Goal: Transaction & Acquisition: Purchase product/service

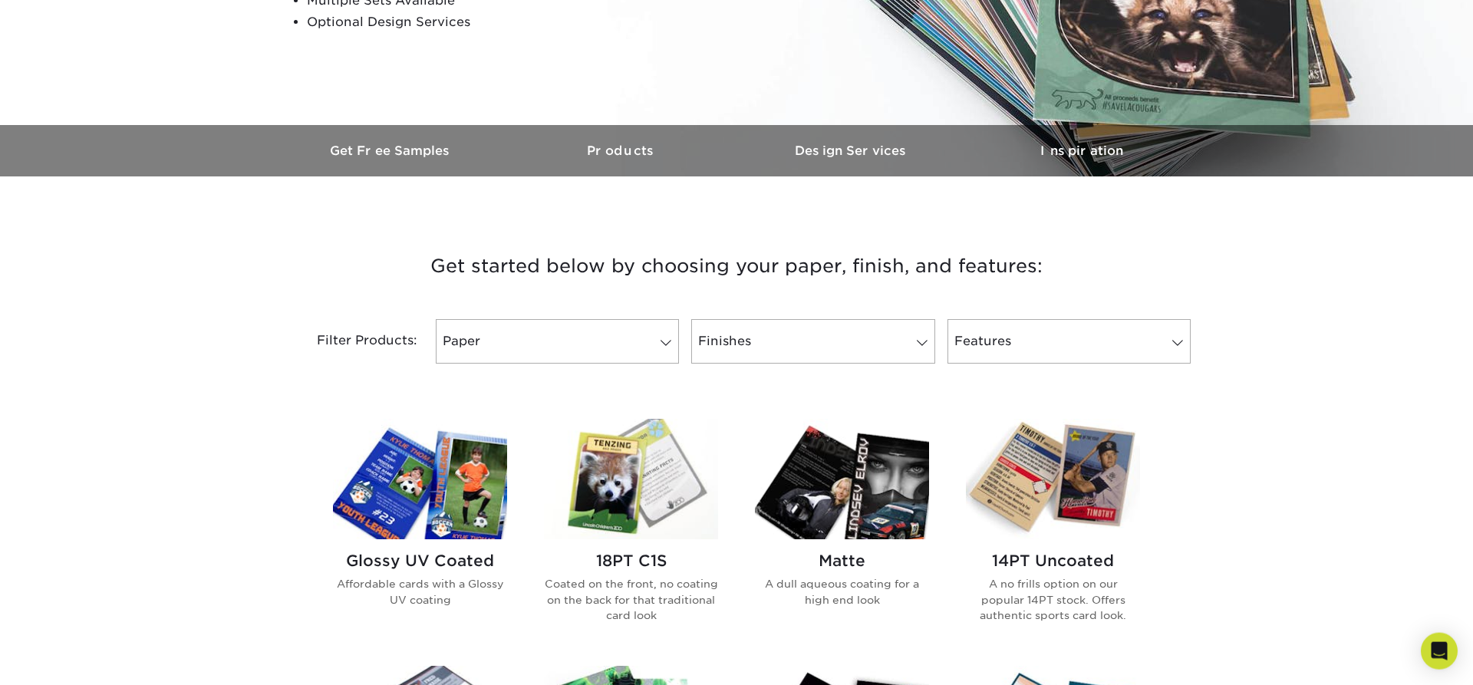
scroll to position [391, 0]
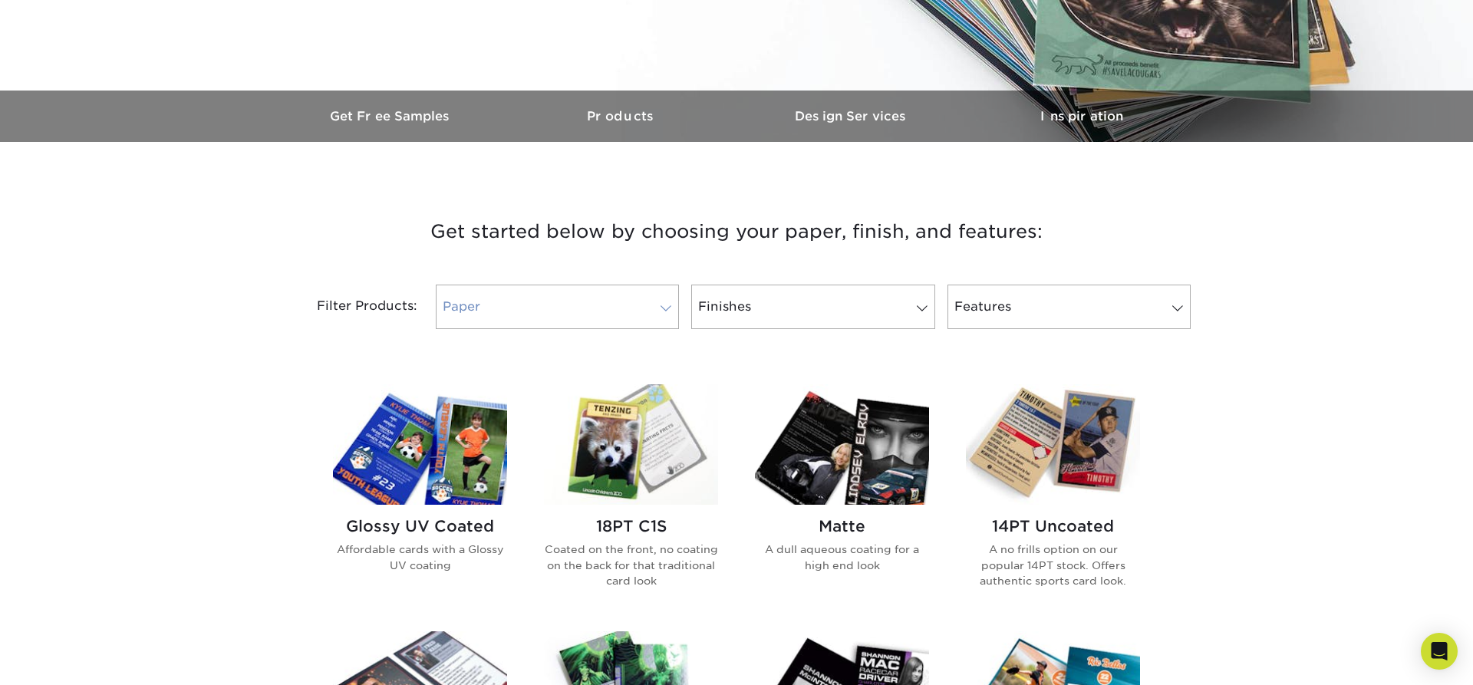
click at [575, 302] on link "Paper" at bounding box center [557, 307] width 243 height 44
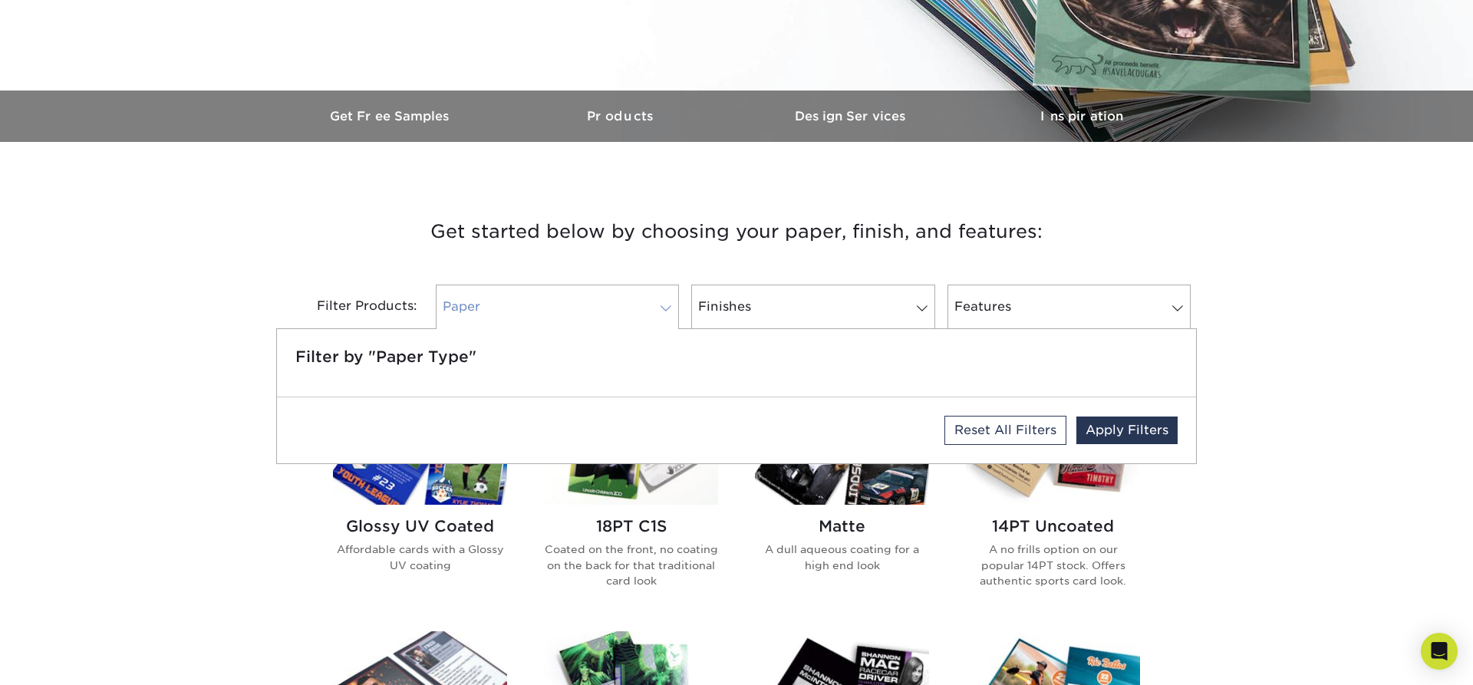
click at [555, 321] on link "Paper" at bounding box center [557, 307] width 243 height 44
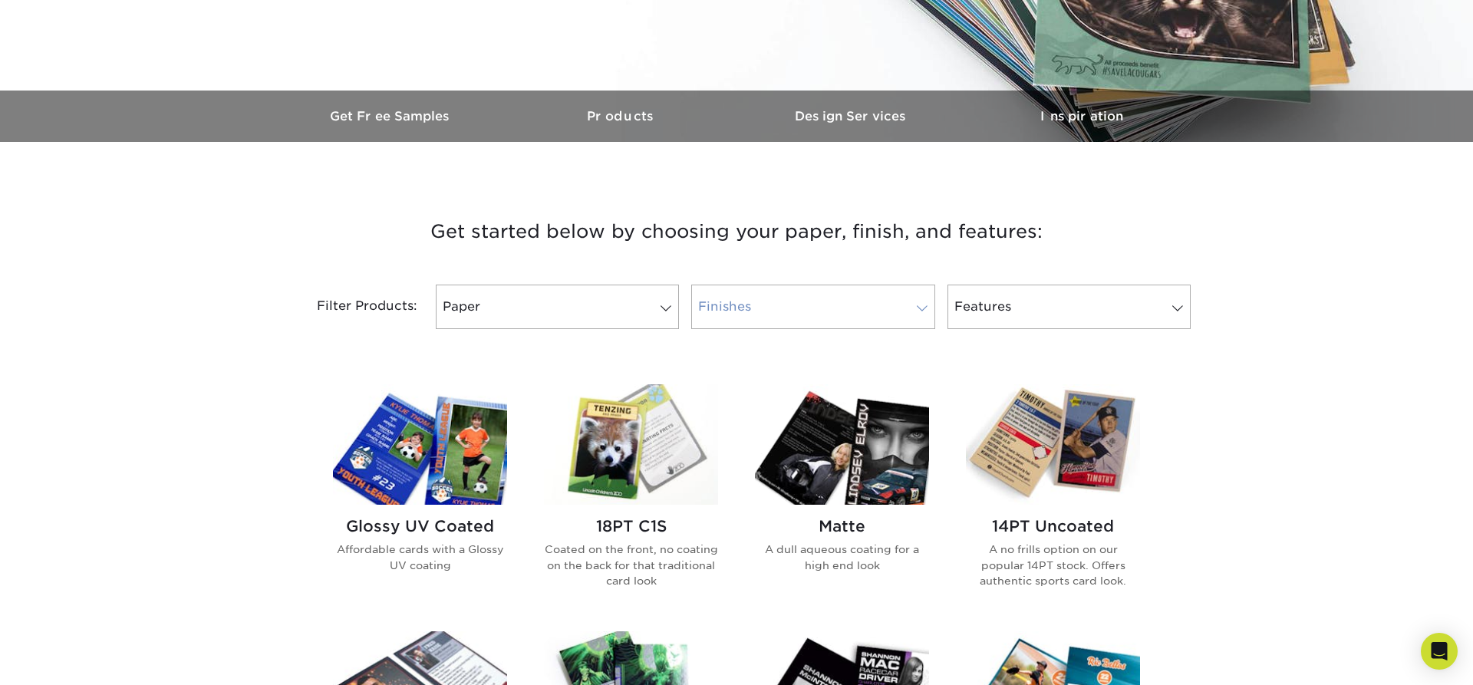
click at [759, 314] on link "Finishes" at bounding box center [812, 307] width 243 height 44
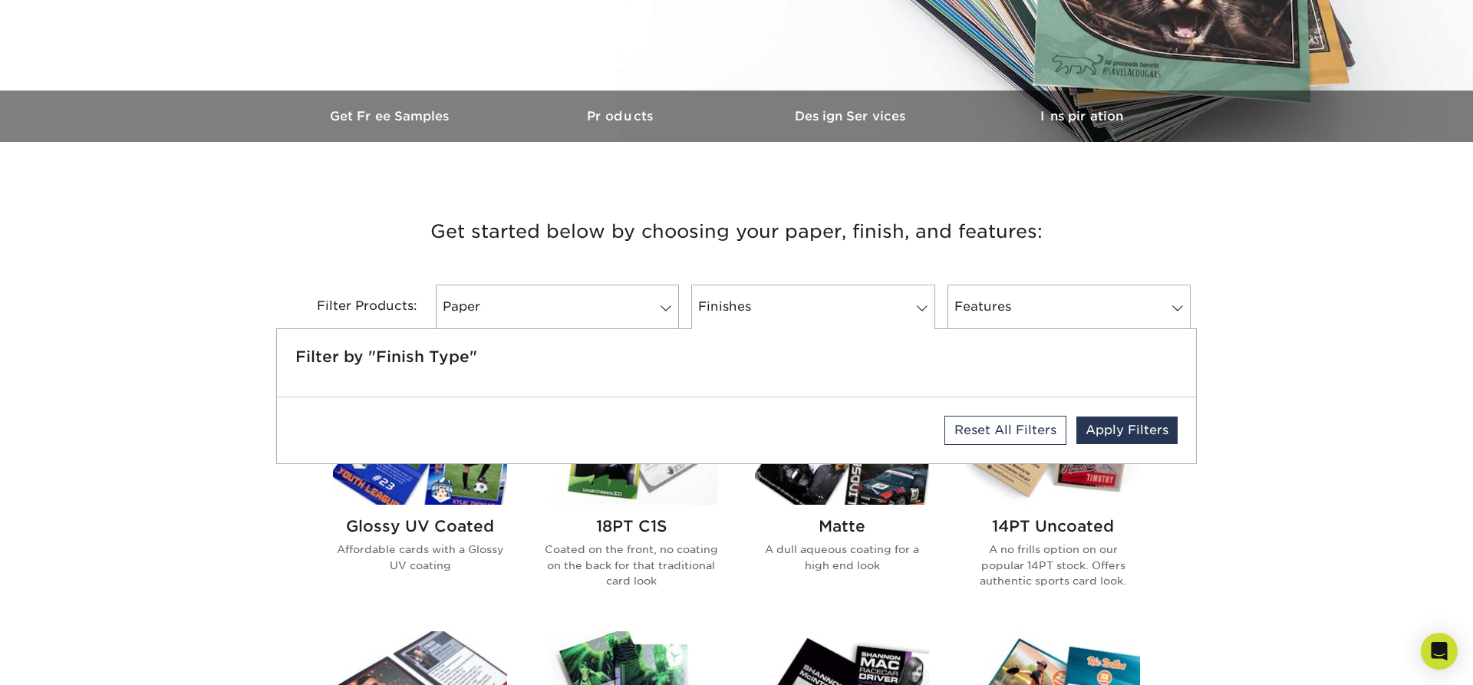
click at [748, 243] on h3 "Get started below by choosing your paper, finish, and features:" at bounding box center [736, 231] width 897 height 69
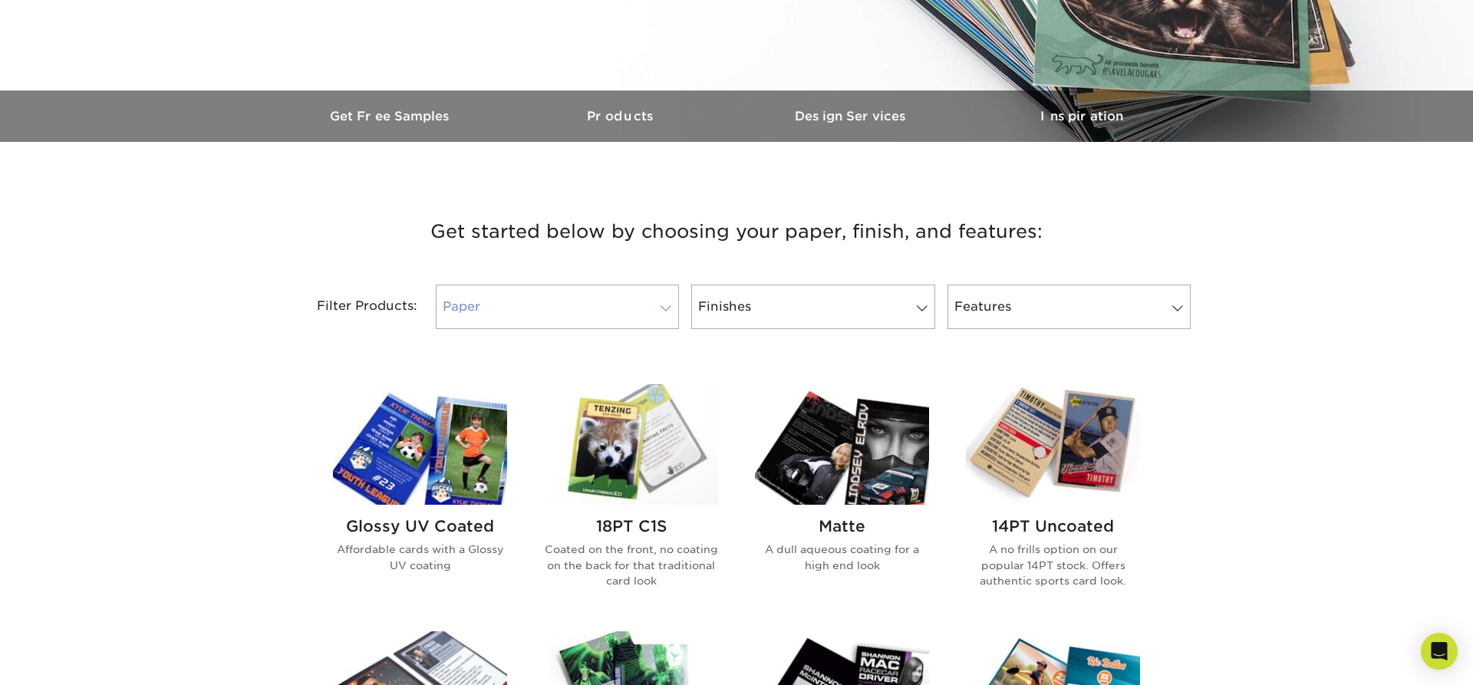
click at [668, 305] on span at bounding box center [665, 308] width 21 height 12
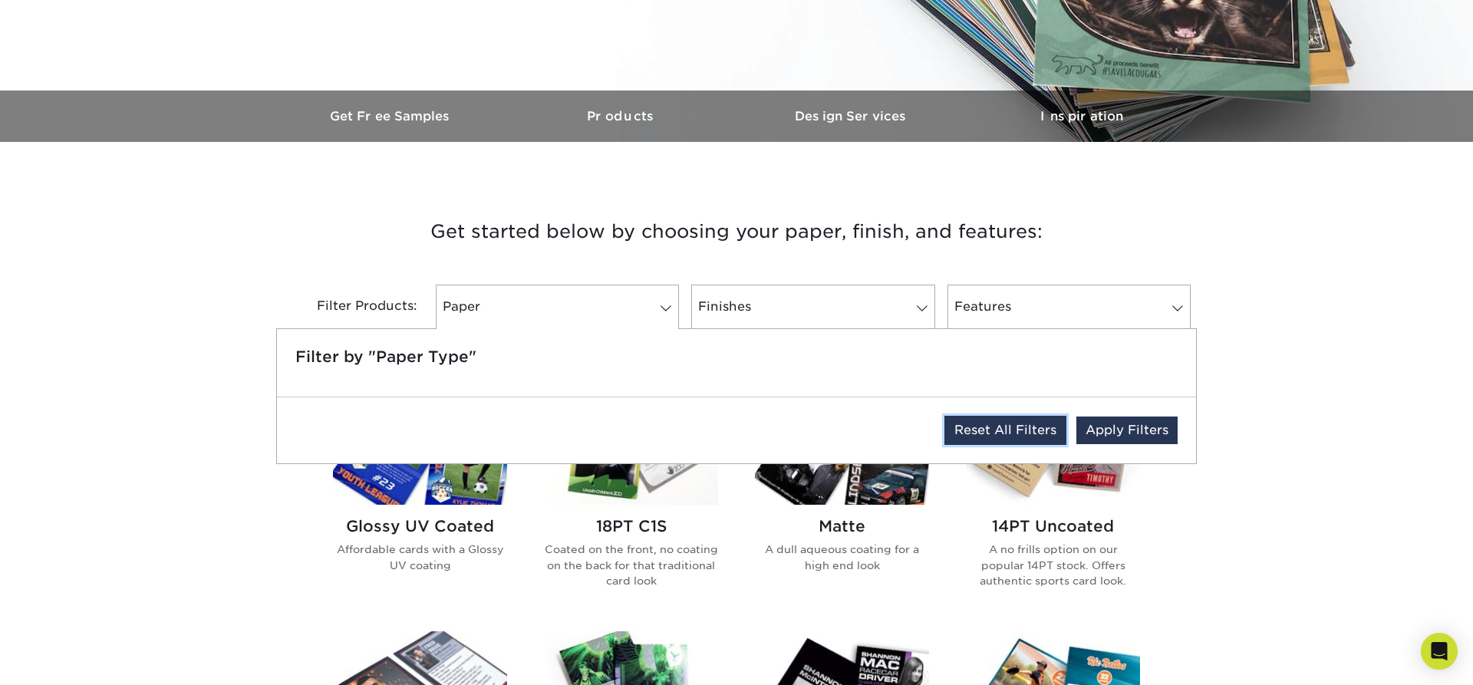
click at [1049, 433] on link "Reset All Filters" at bounding box center [1005, 430] width 122 height 29
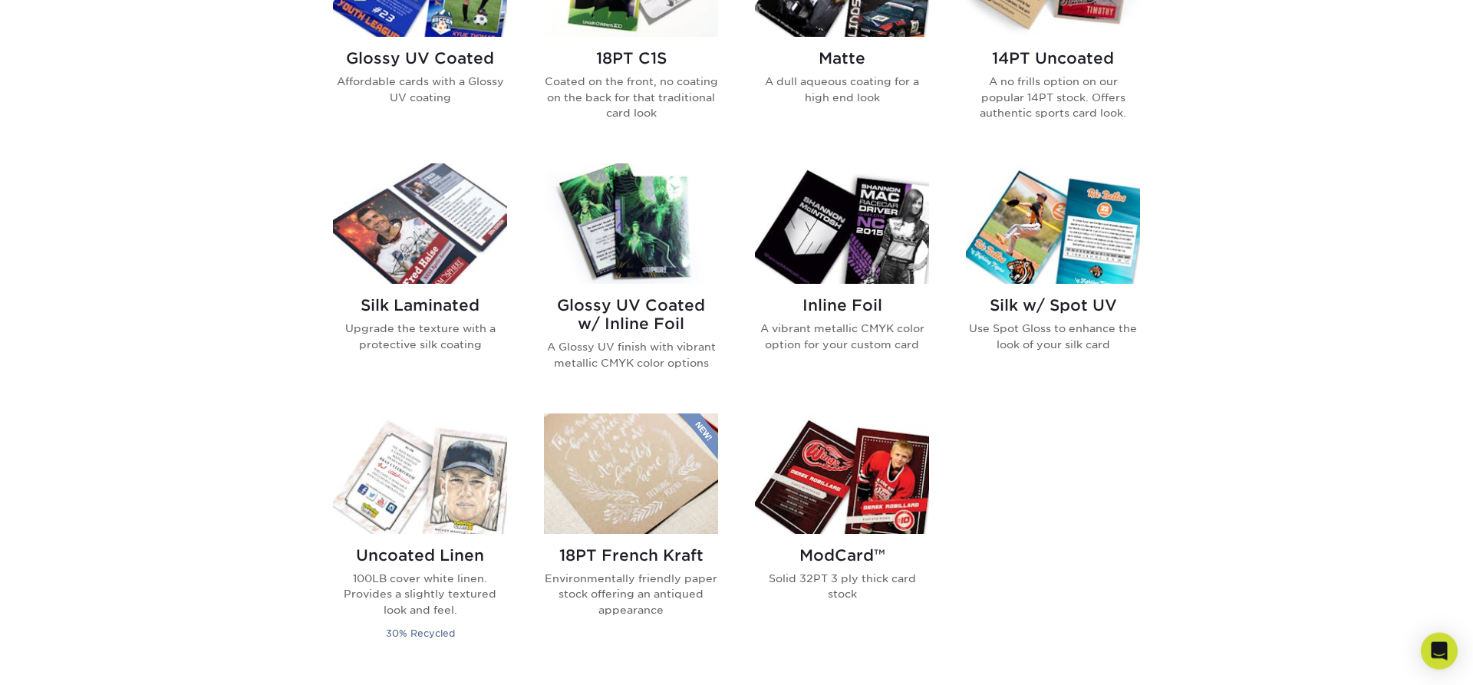
scroll to position [626, 0]
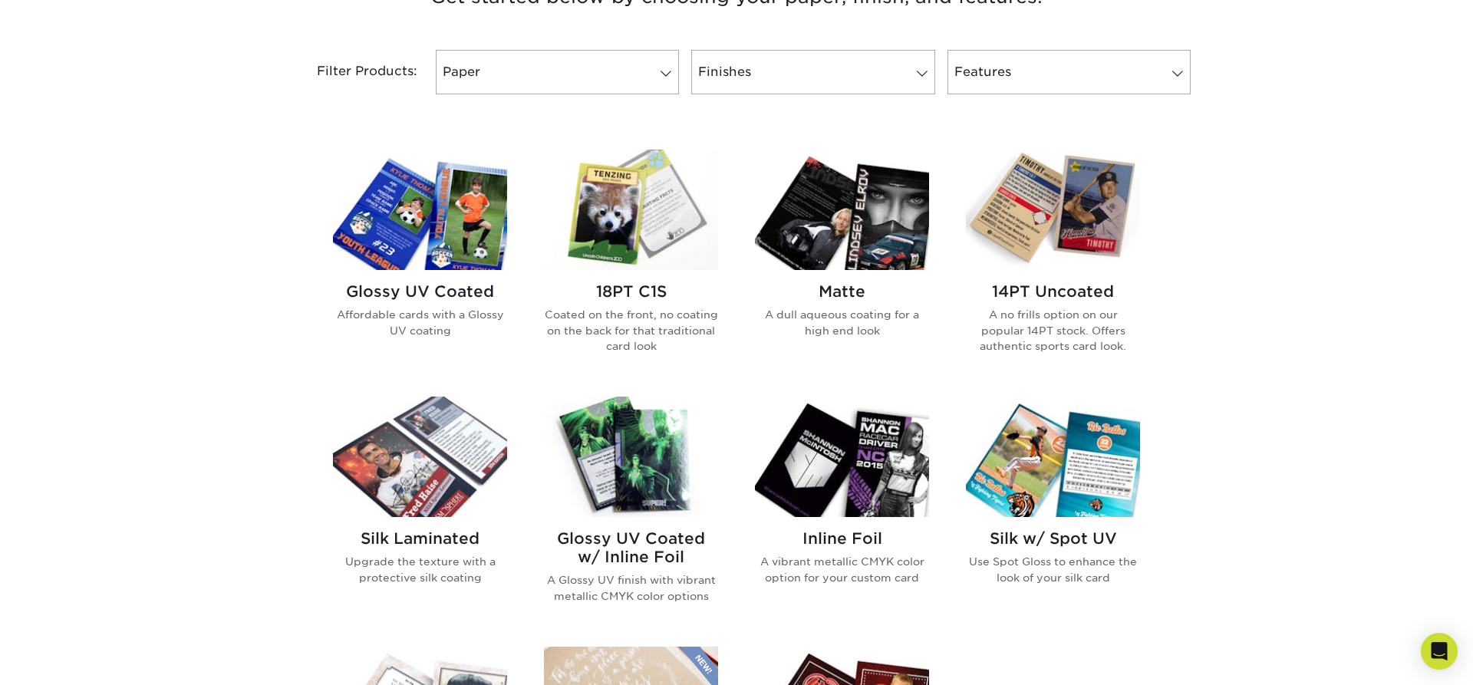
click at [679, 238] on img at bounding box center [631, 210] width 174 height 120
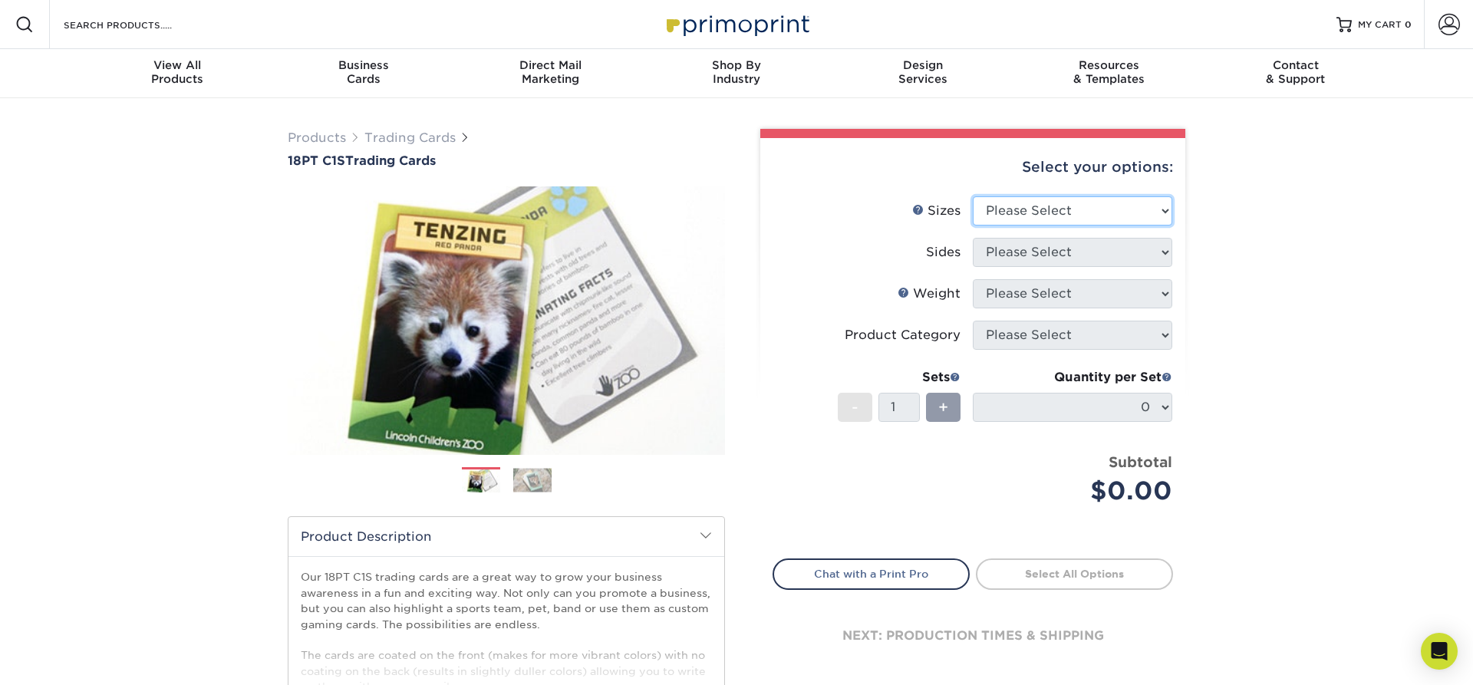
click at [973, 196] on select "Please Select 2.5" x 3.5"" at bounding box center [1072, 210] width 199 height 29
select select "2.50x3.50"
click option "2.5" x 3.5"" at bounding box center [0, 0] width 0 height 0
click at [973, 238] on select "Please Select Print Both Sides Print Front Only" at bounding box center [1072, 252] width 199 height 29
select select "13abbda7-1d64-4f25-8bb2-c179b224825d"
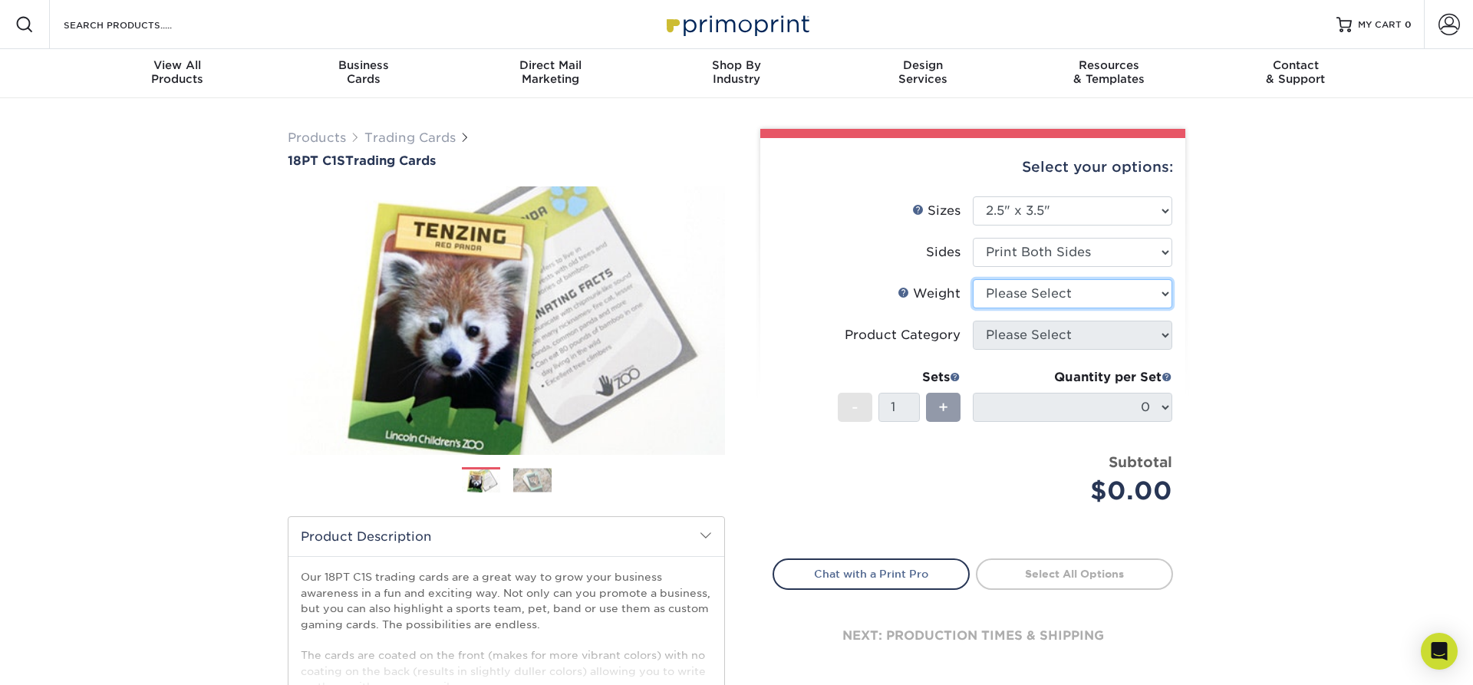
click at [973, 279] on select "Please Select 18PT C1S" at bounding box center [1072, 293] width 199 height 29
select select "18PTC1S"
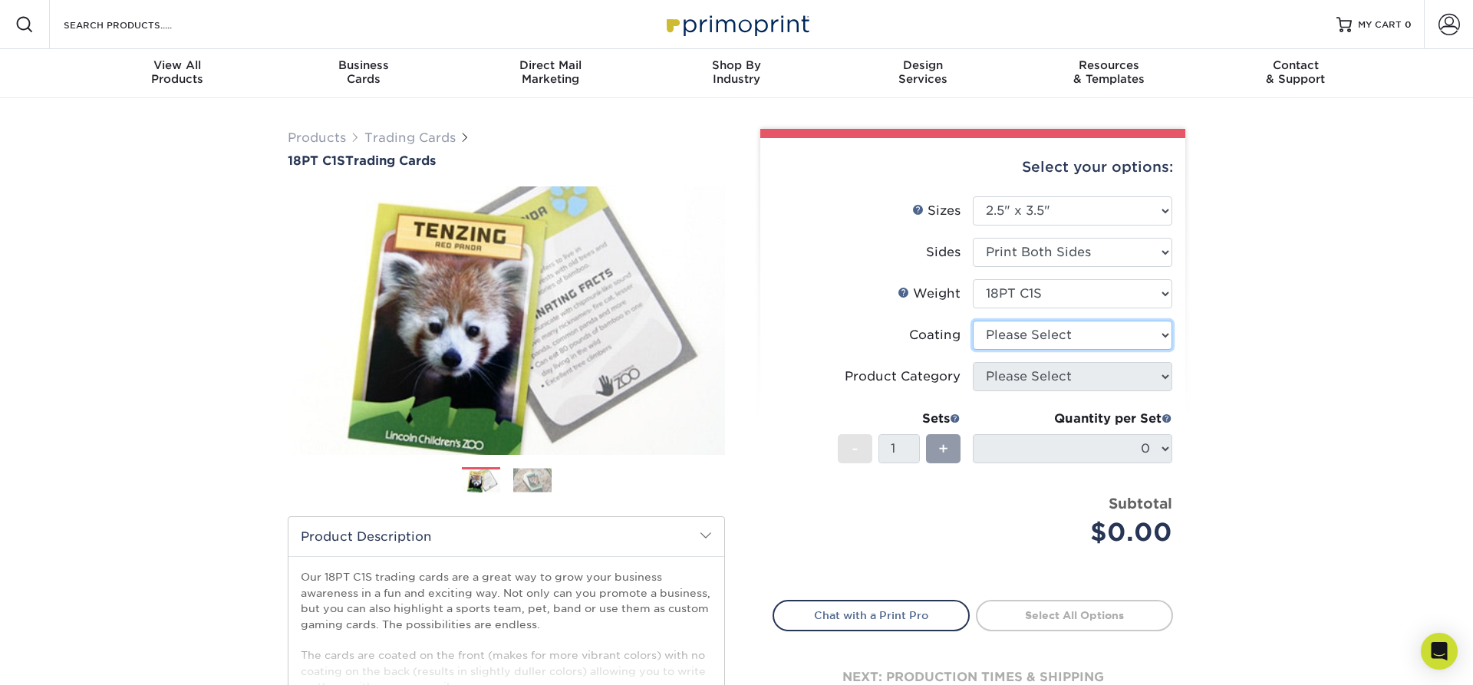
click at [973, 321] on select at bounding box center [1072, 335] width 199 height 29
select select "3e7618de-abca-4bda-9f97-8b9129e913d8"
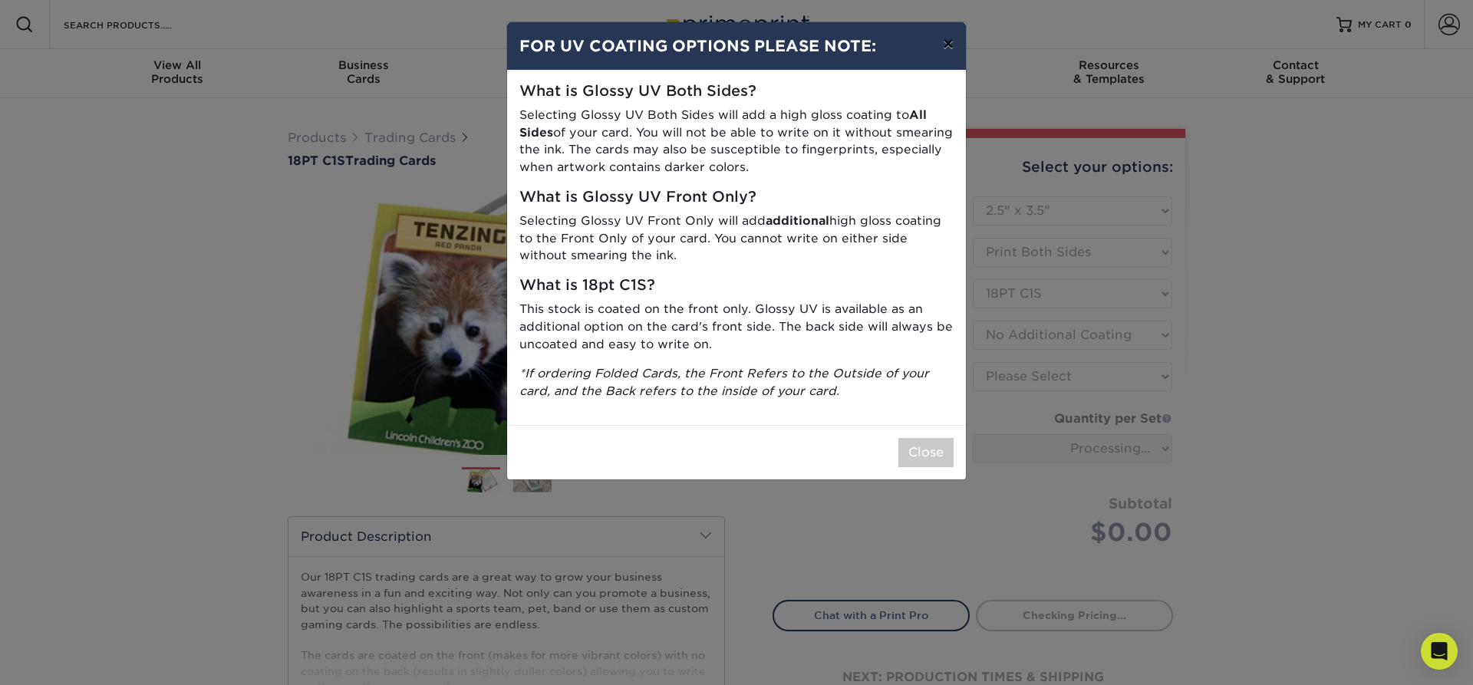
click at [944, 41] on button "×" at bounding box center [947, 43] width 35 height 43
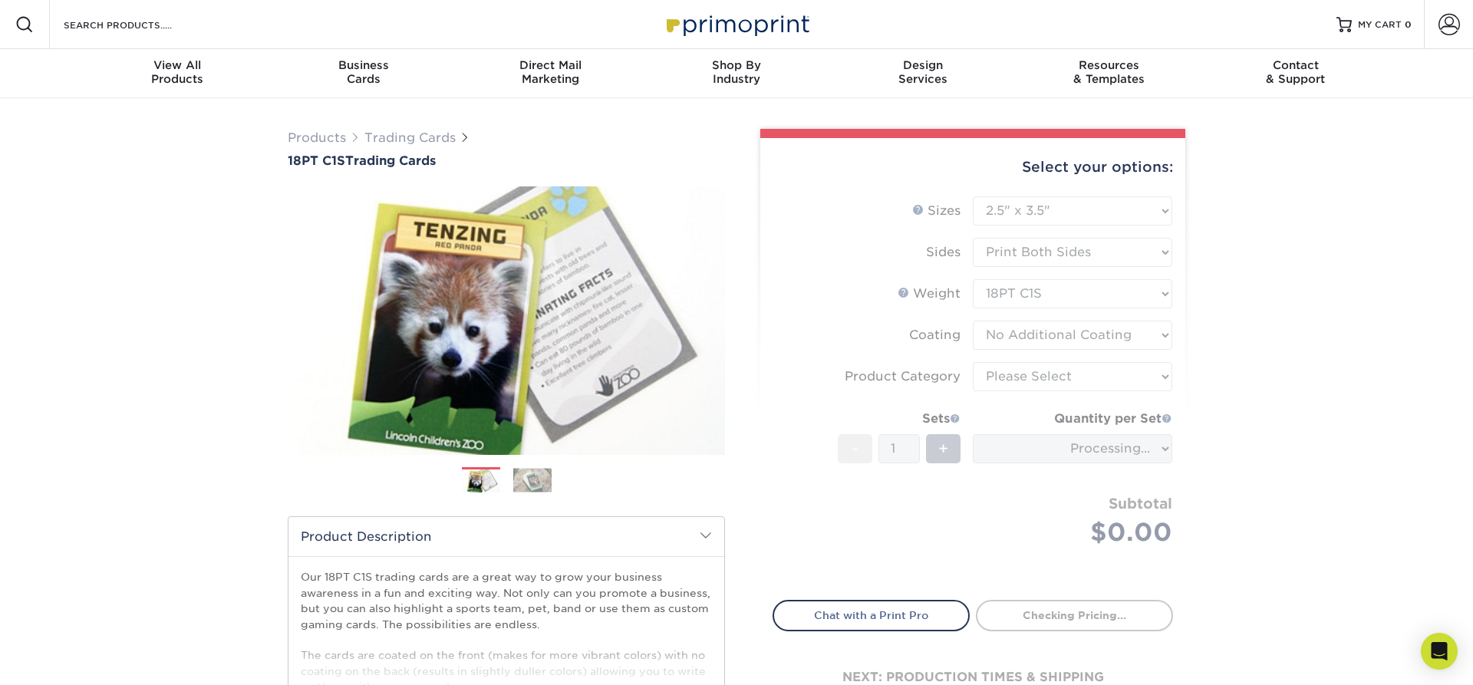
click at [897, 375] on form "Sizes Help Sizes Please Select 2.5" x 3.5" Sides Please Select 18PT C1S" at bounding box center [972, 389] width 400 height 386
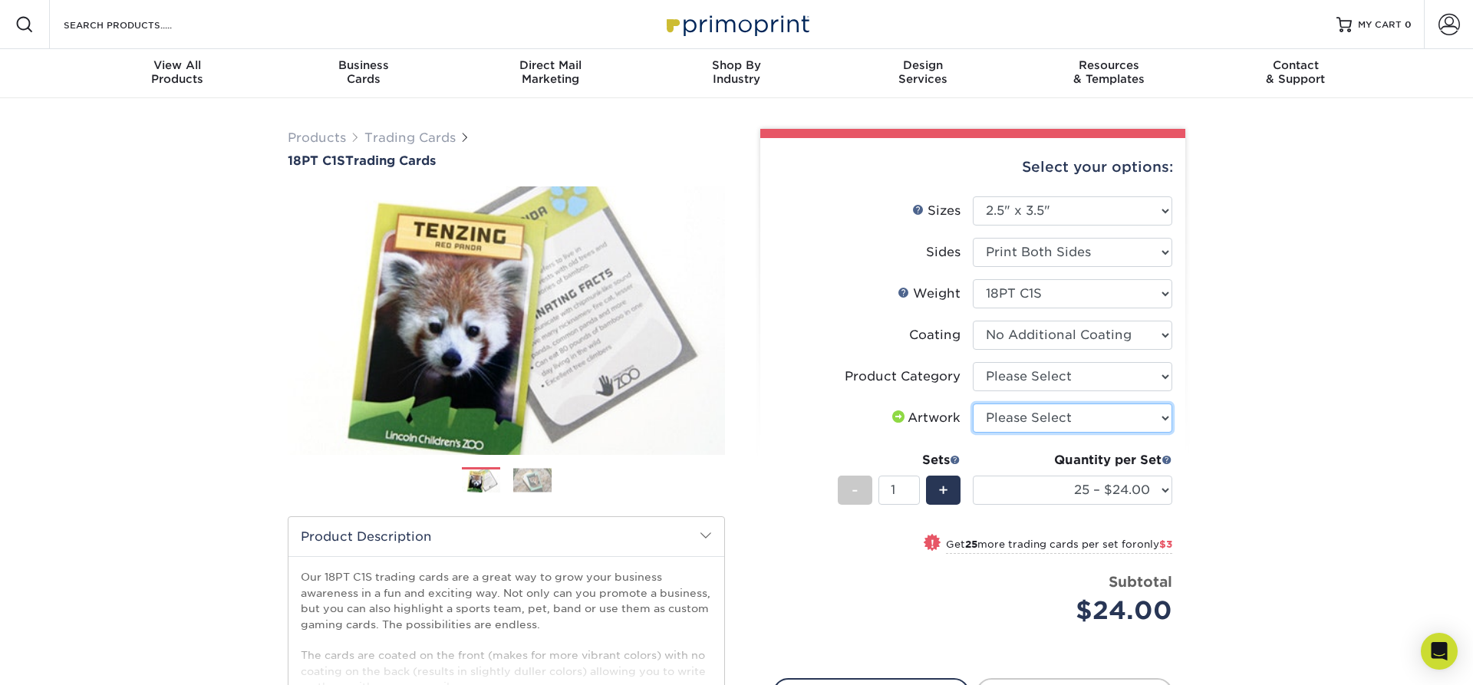
click at [973, 403] on select "Please Select I will upload files I need a design - $100" at bounding box center [1072, 417] width 199 height 29
select select "upload"
click option "I will upload files" at bounding box center [0, 0] width 0 height 0
click at [1260, 491] on div "Products Trading Cards 18PT C1S Trading Cards Previous Next show more" at bounding box center [736, 499] width 1473 height 803
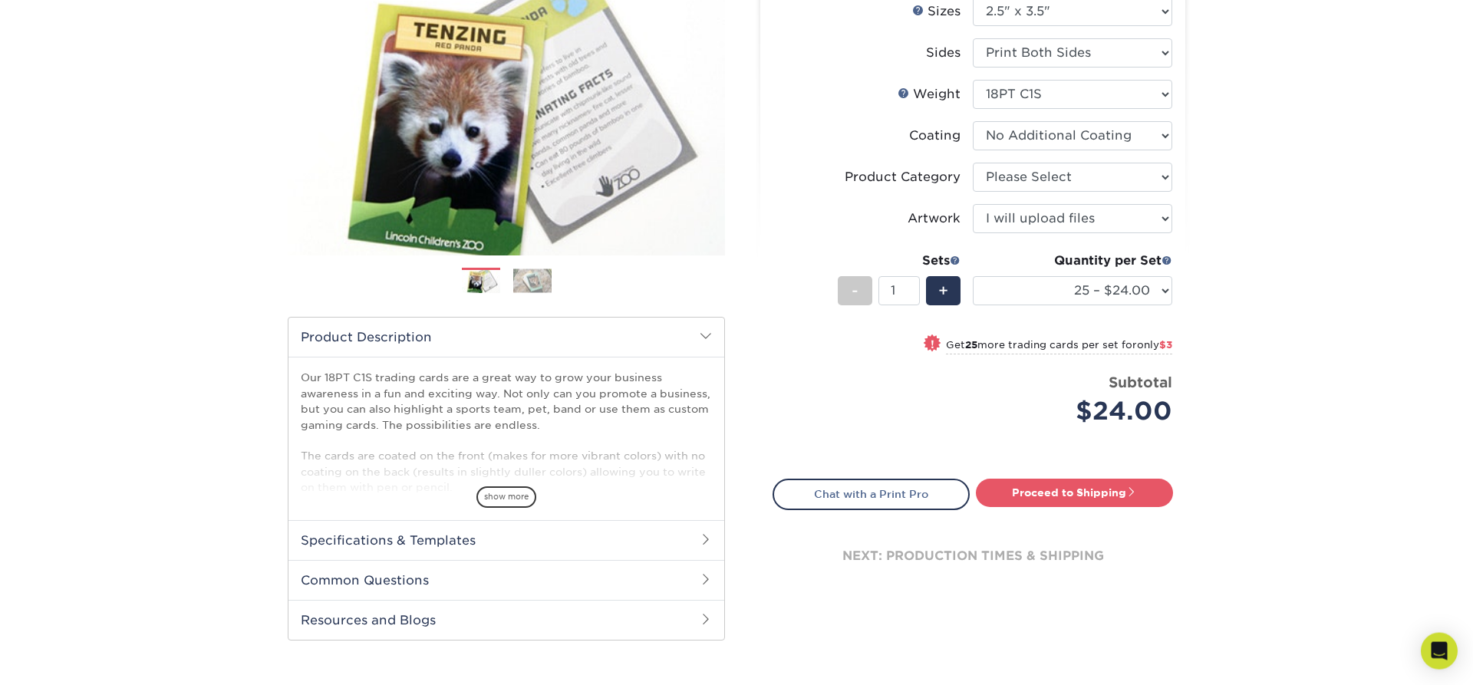
scroll to position [39, 0]
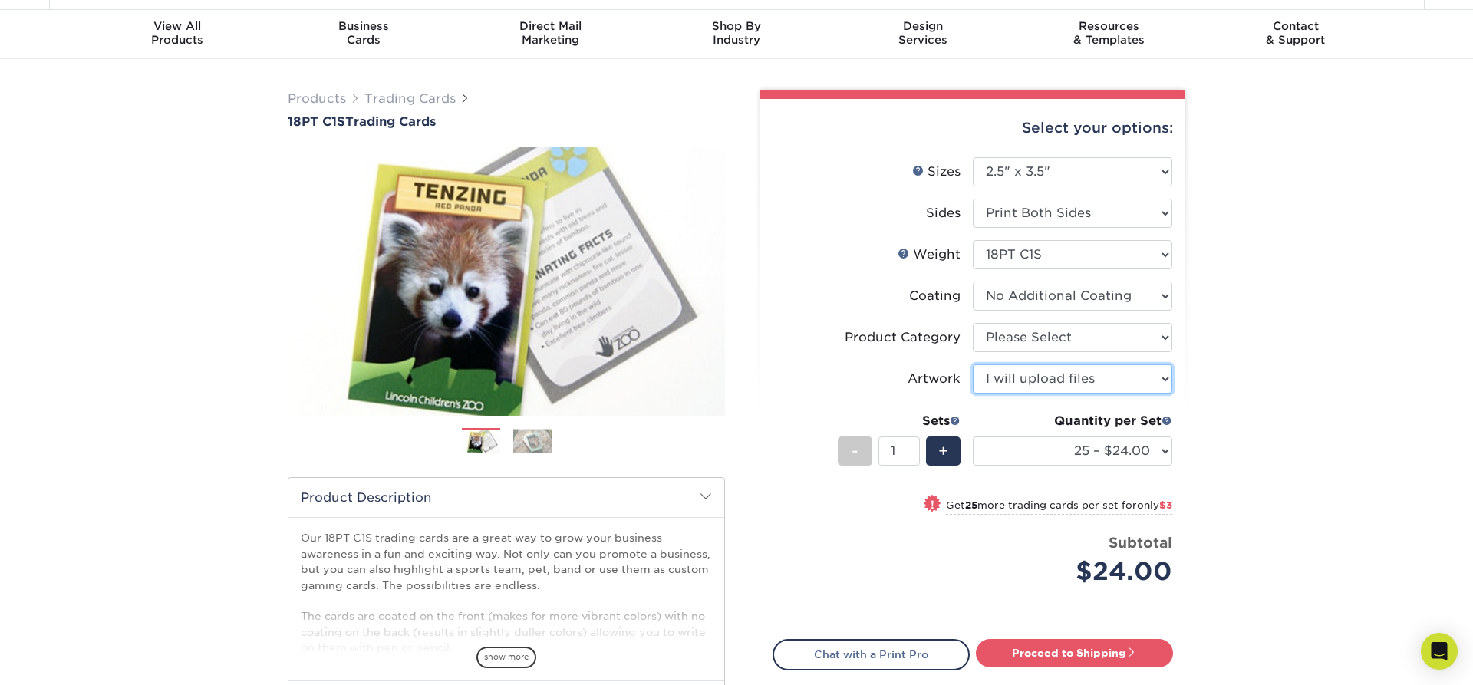
click at [973, 364] on select "Please Select I will upload files I need a design - $100" at bounding box center [1072, 378] width 199 height 29
click at [1062, 382] on select "Please Select I will upload files I need a design - $100" at bounding box center [1072, 378] width 199 height 29
click at [973, 323] on select "Please Select Trading Cards" at bounding box center [1072, 337] width 199 height 29
select select "c2f9bce9-36c2-409d-b101-c29d9d031e18"
click option "Trading Cards" at bounding box center [0, 0] width 0 height 0
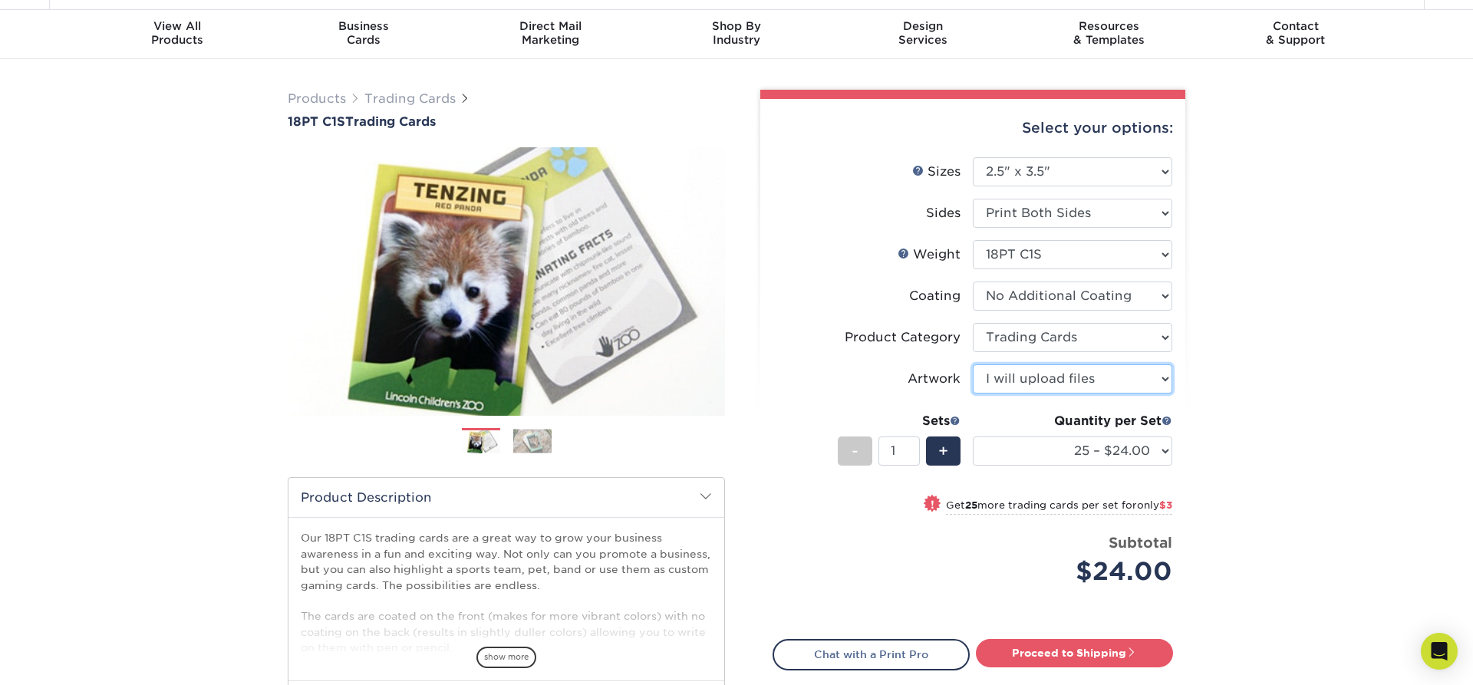
click at [973, 364] on select "Please Select I will upload files I need a design - $100" at bounding box center [1072, 378] width 199 height 29
click at [973, 436] on select "25 – $24.00 50 – $27.00 75 – $35.00 100 – $39.00 250 – $45.00 500 – $55.00 1000…" at bounding box center [1072, 450] width 199 height 29
click at [875, 262] on label "Weight Help Weight" at bounding box center [872, 254] width 199 height 29
click at [973, 436] on select "25 – $24.00 50 – $27.00 75 – $35.00 100 – $39.00 250 – $45.00 500 – $55.00 1000…" at bounding box center [1072, 450] width 199 height 29
click option "75 – $35.00" at bounding box center [0, 0] width 0 height 0
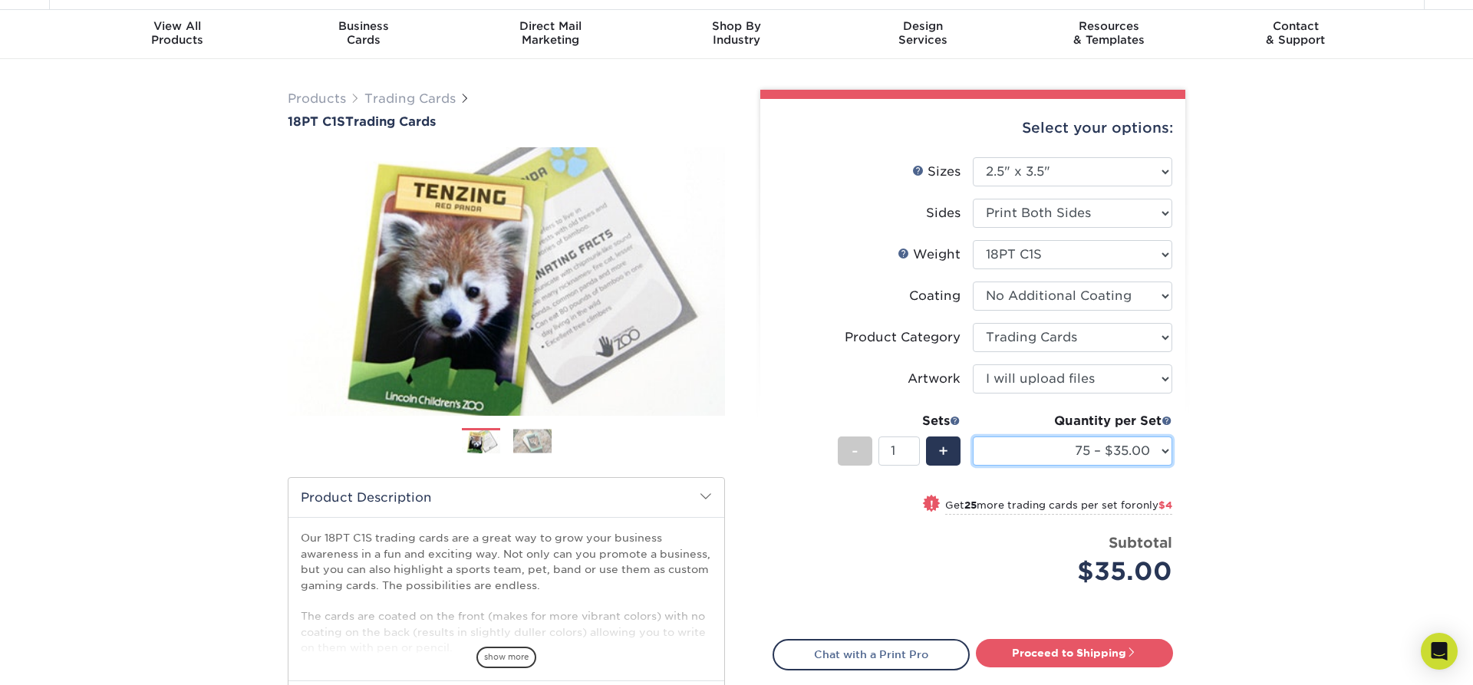
click at [973, 436] on select "25 – $24.00 50 – $27.00 75 – $35.00 100 – $39.00 250 – $45.00 500 – $55.00 1000…" at bounding box center [1072, 450] width 199 height 29
click option "50 – $27.00" at bounding box center [0, 0] width 0 height 0
click at [973, 436] on select "25 – $24.00 50 – $27.00 75 – $35.00 100 – $39.00 250 – $45.00 500 – $55.00 1000…" at bounding box center [1072, 450] width 199 height 29
select select "25 – $24.00"
click option "25 – $24.00" at bounding box center [0, 0] width 0 height 0
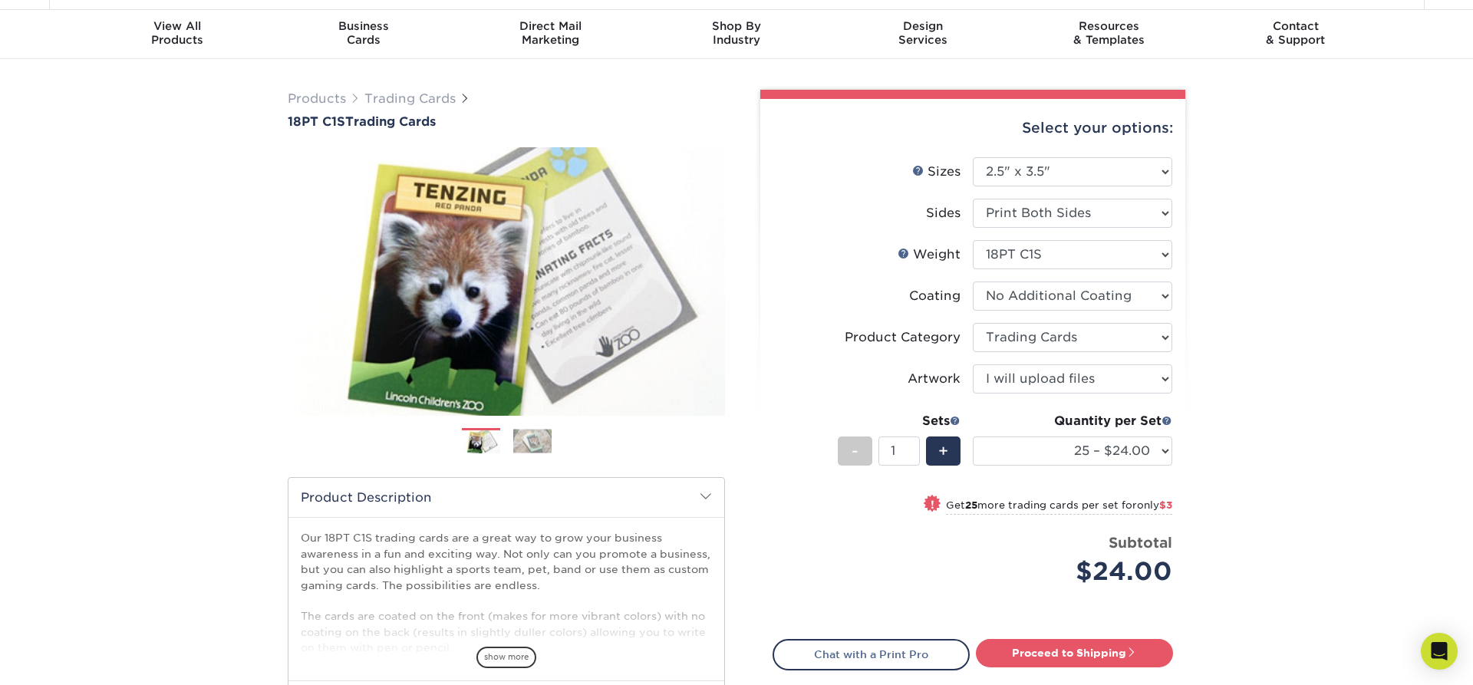
drag, startPoint x: 1363, startPoint y: 380, endPoint x: 1319, endPoint y: 390, distance: 45.8
click at [1358, 380] on div "Products Trading Cards 18PT C1S Trading Cards Previous Next show more" at bounding box center [736, 460] width 1473 height 803
